Goal: Transaction & Acquisition: Purchase product/service

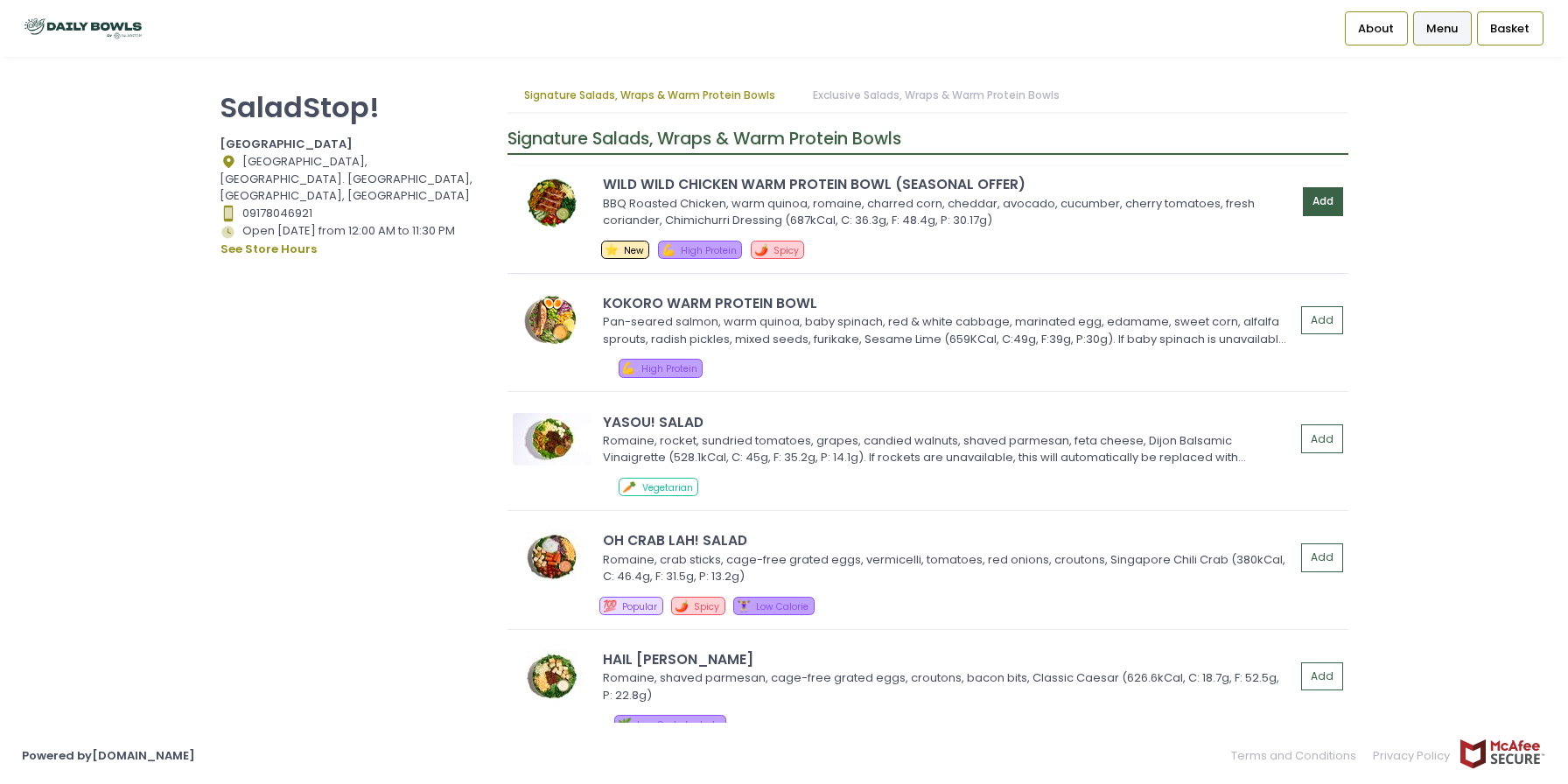
click at [1323, 199] on button "Add" at bounding box center [1324, 201] width 40 height 29
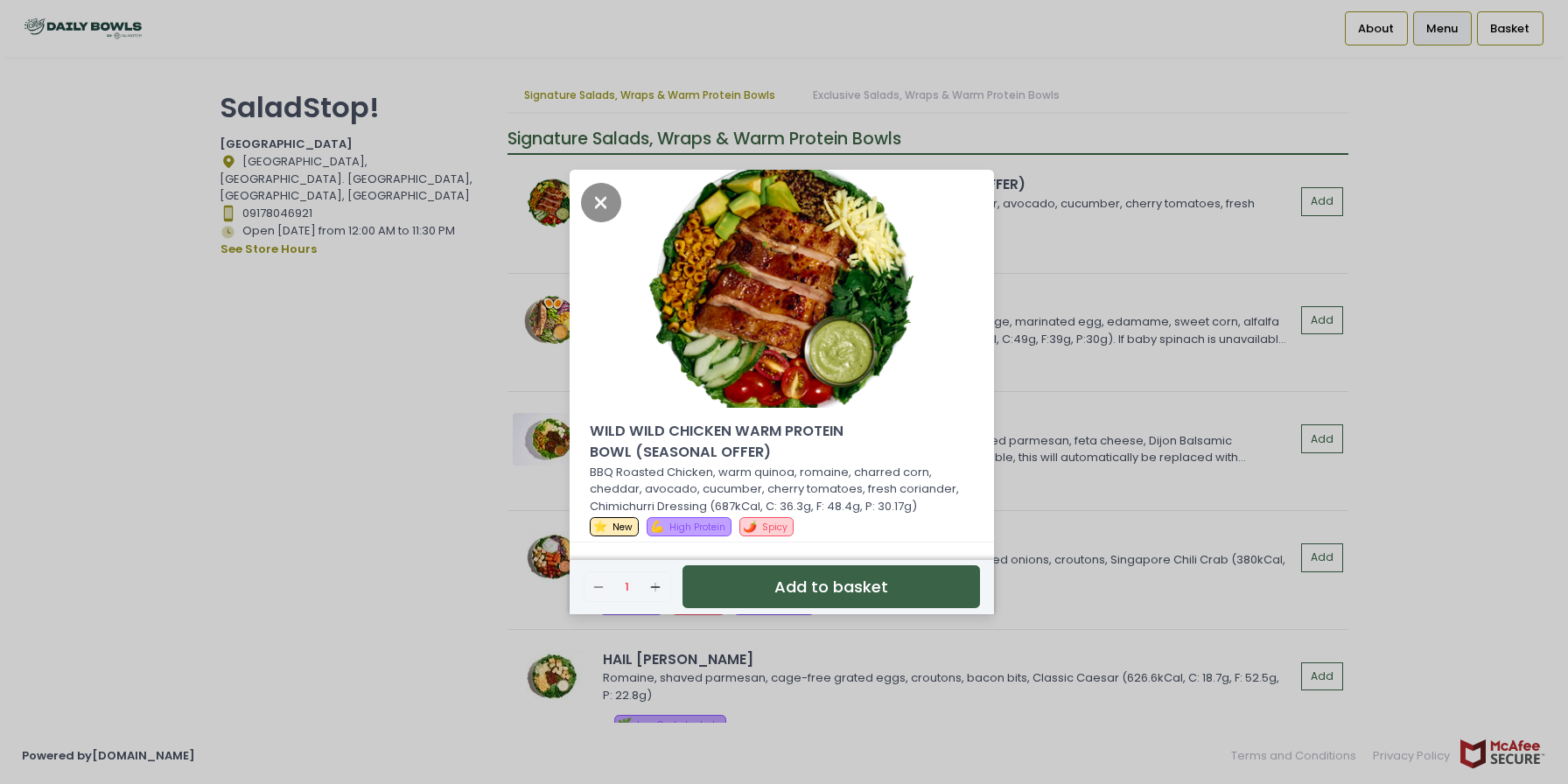
click at [787, 594] on button "Add to basket" at bounding box center [831, 587] width 297 height 43
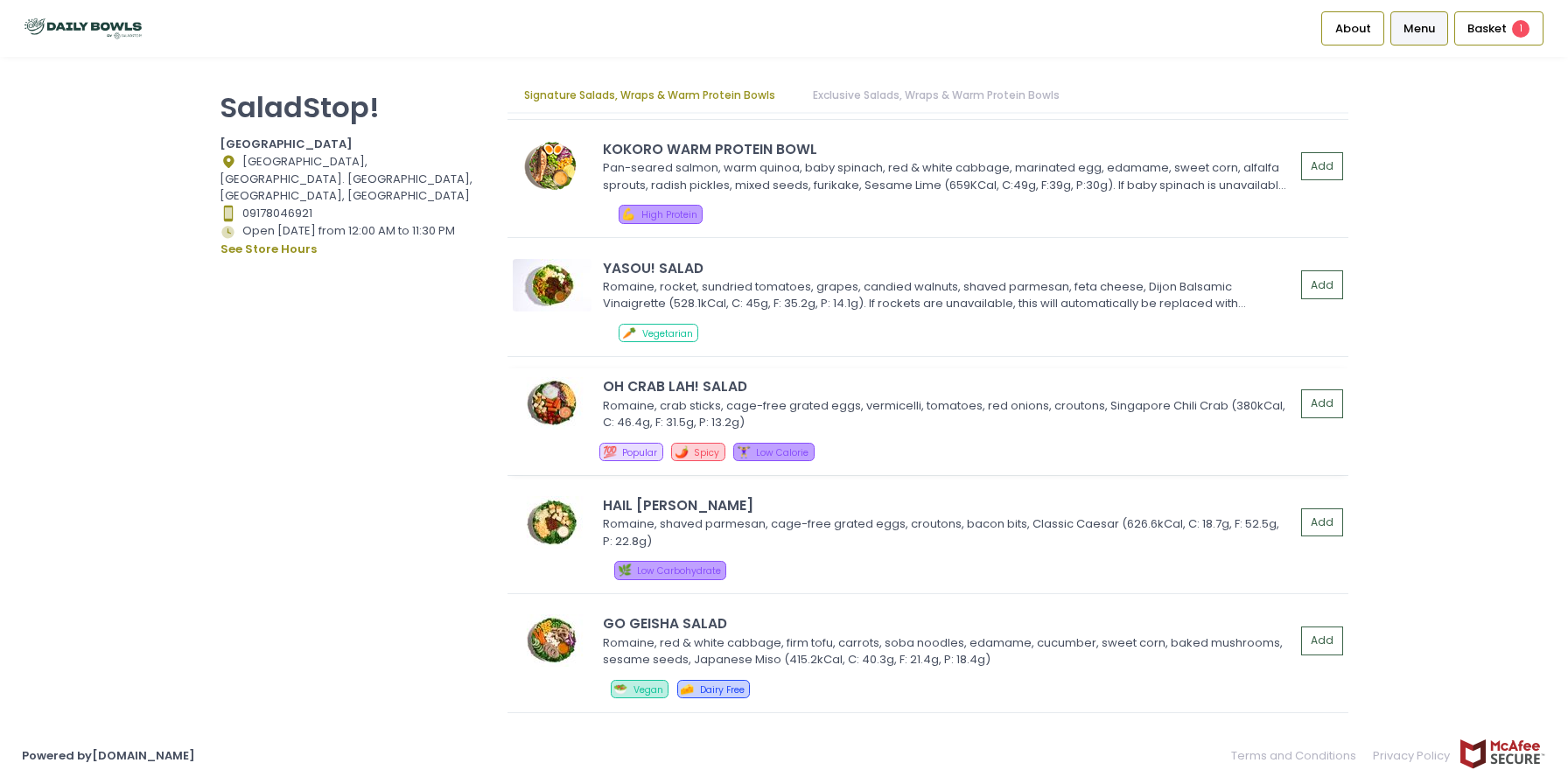
scroll to position [153, 0]
click at [1327, 407] on button "Add" at bounding box center [1324, 405] width 40 height 29
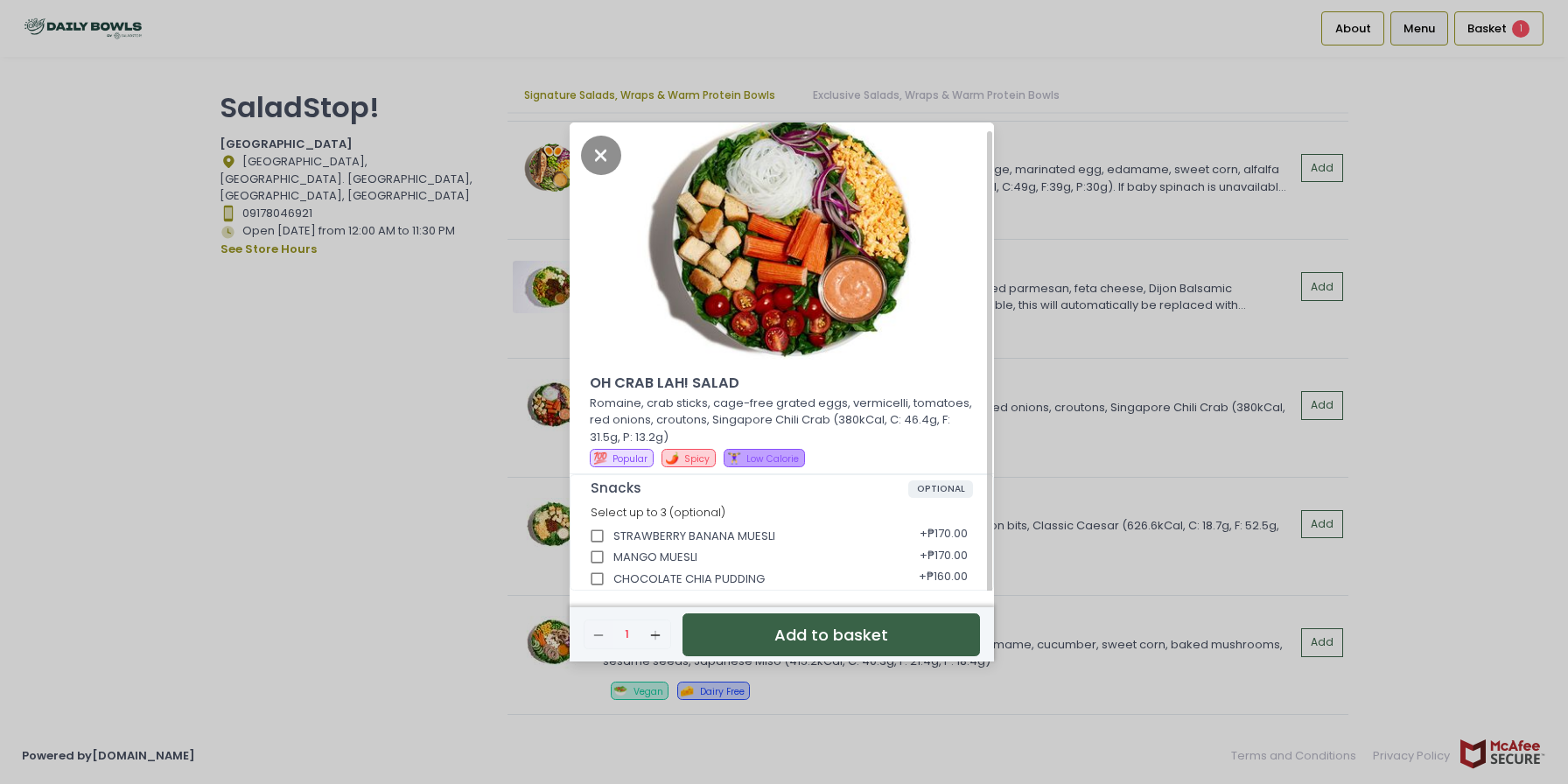
scroll to position [4, 0]
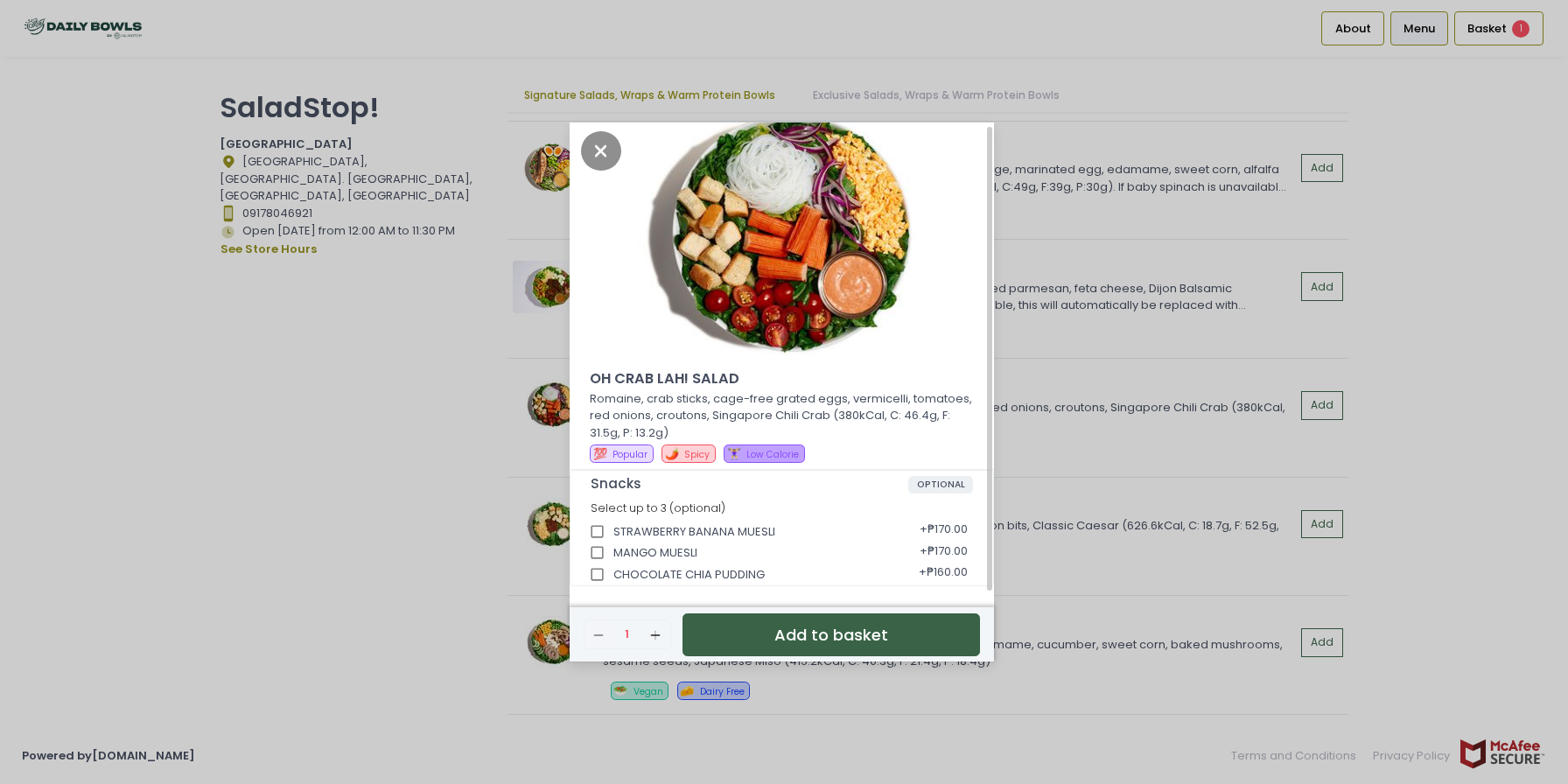
click at [796, 639] on button "Add to basket" at bounding box center [831, 634] width 297 height 43
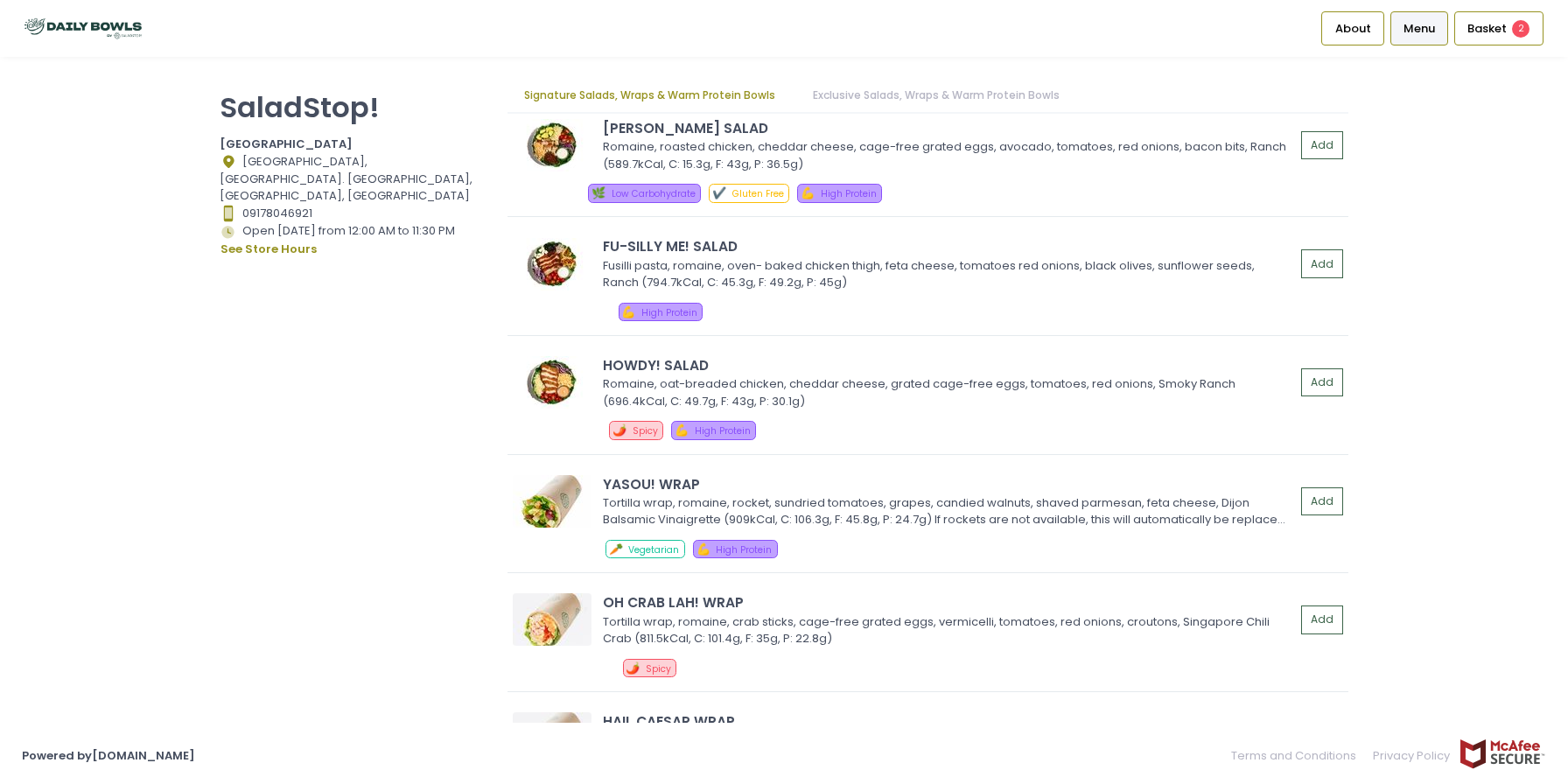
scroll to position [782, 0]
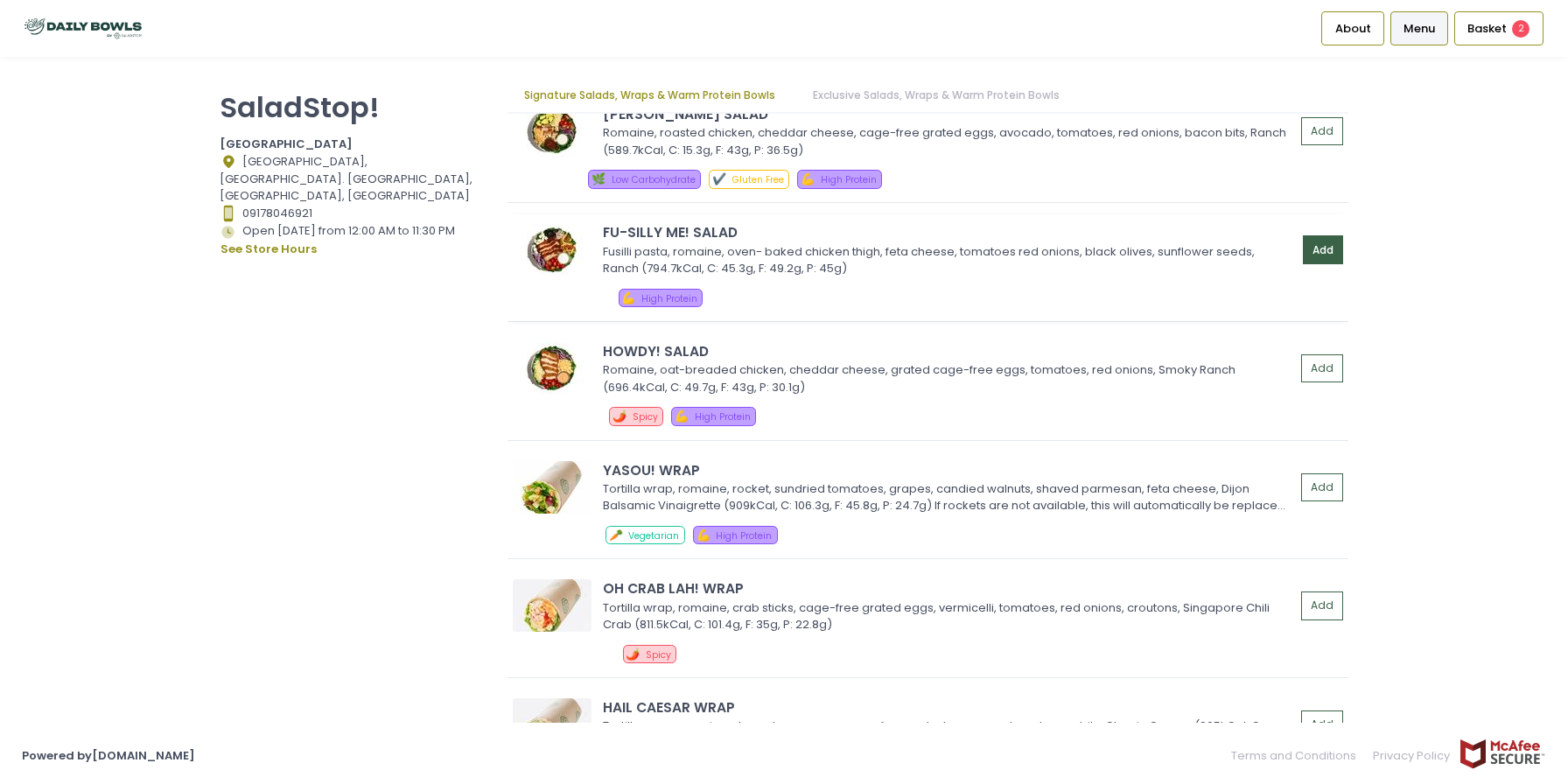
click at [1318, 244] on button "Add" at bounding box center [1324, 249] width 40 height 29
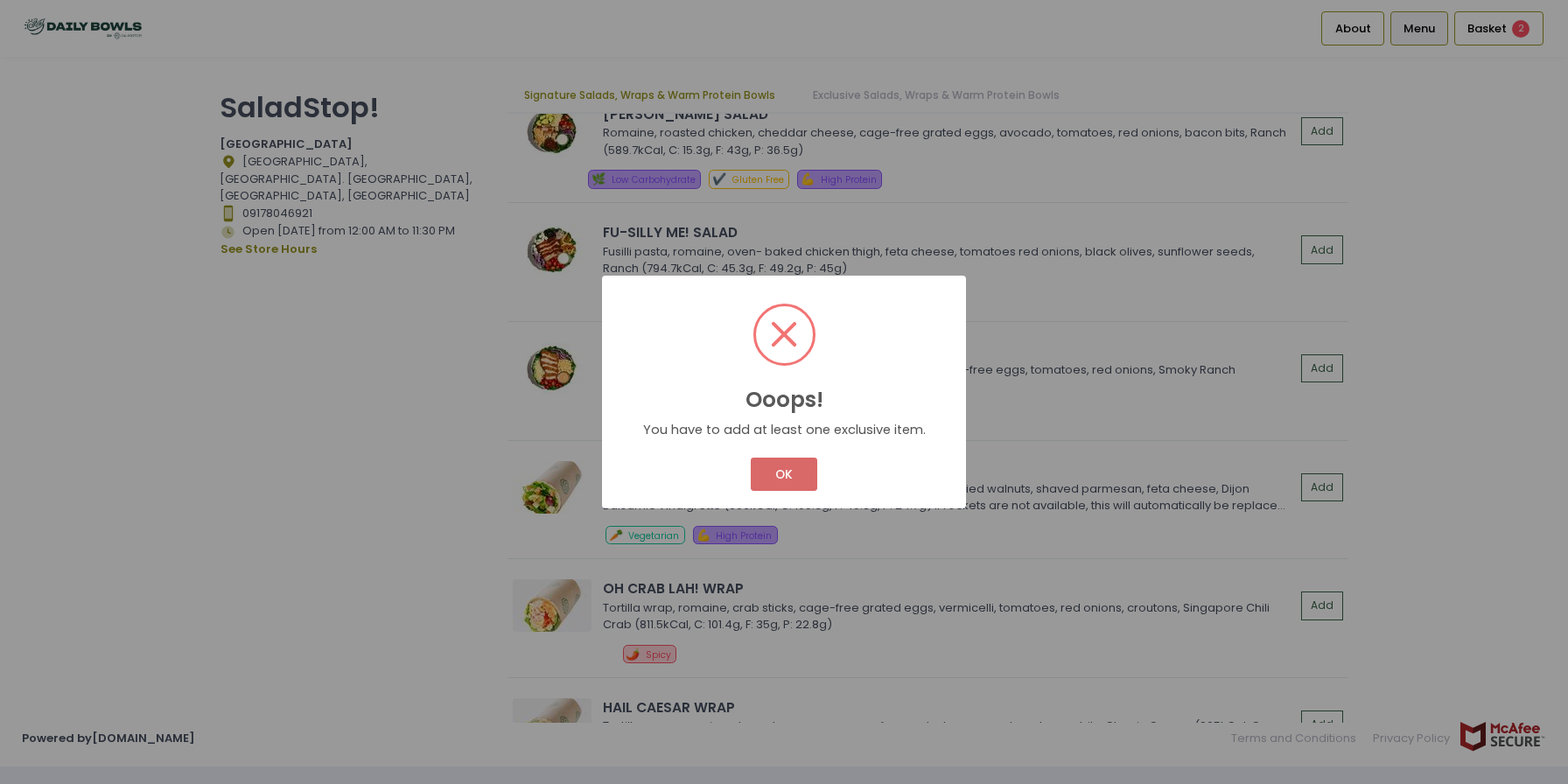
click at [784, 479] on button "OK" at bounding box center [784, 474] width 66 height 33
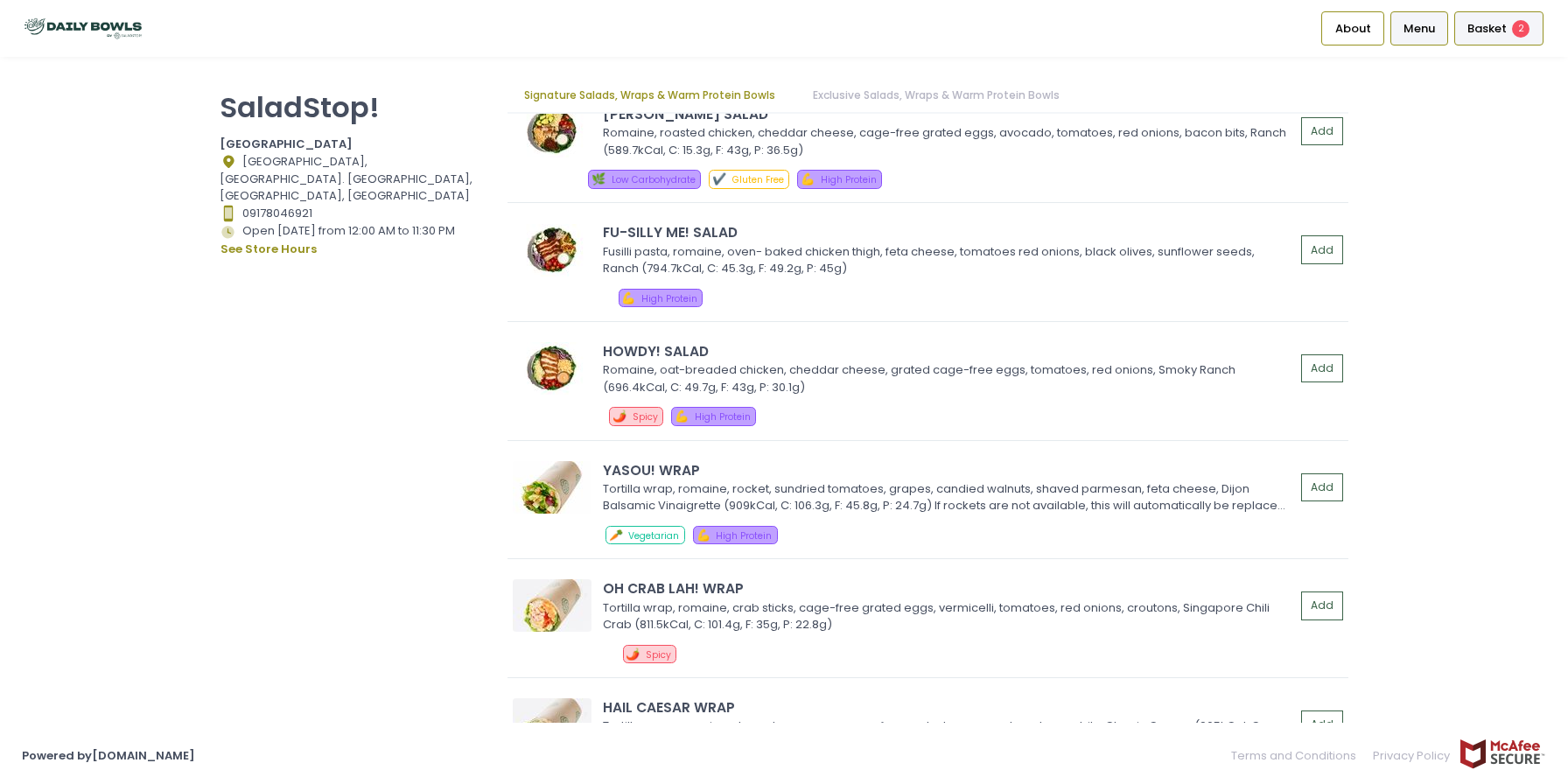
click at [1488, 27] on span "Basket" at bounding box center [1487, 29] width 39 height 18
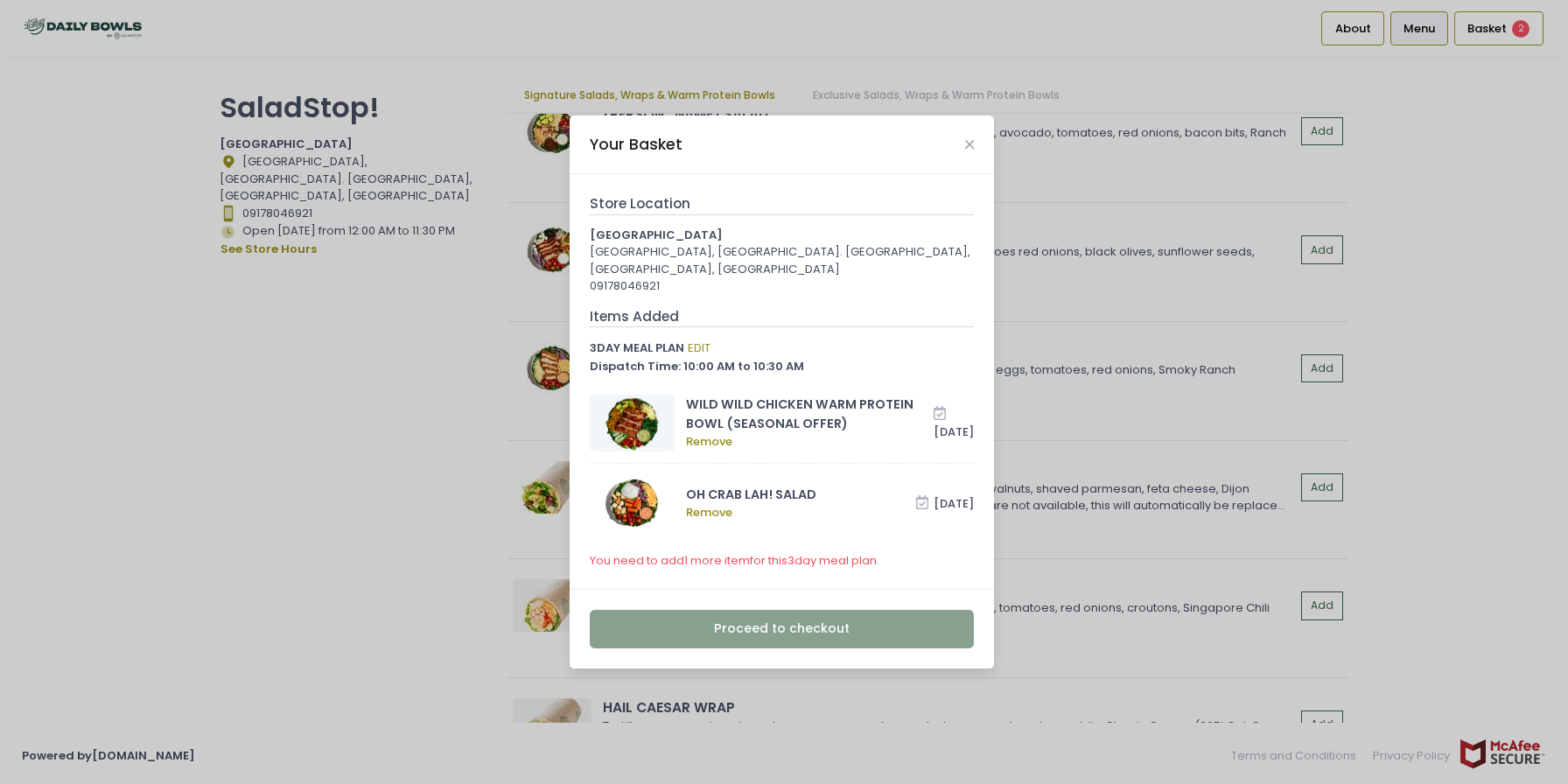
click at [965, 139] on div "Your Basket" at bounding box center [782, 145] width 425 height 58
